Goal: Navigation & Orientation: Understand site structure

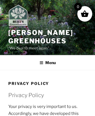
click at [20, 16] on img at bounding box center [18, 15] width 20 height 22
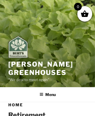
click at [20, 48] on img at bounding box center [18, 47] width 20 height 22
